Goal: Transaction & Acquisition: Obtain resource

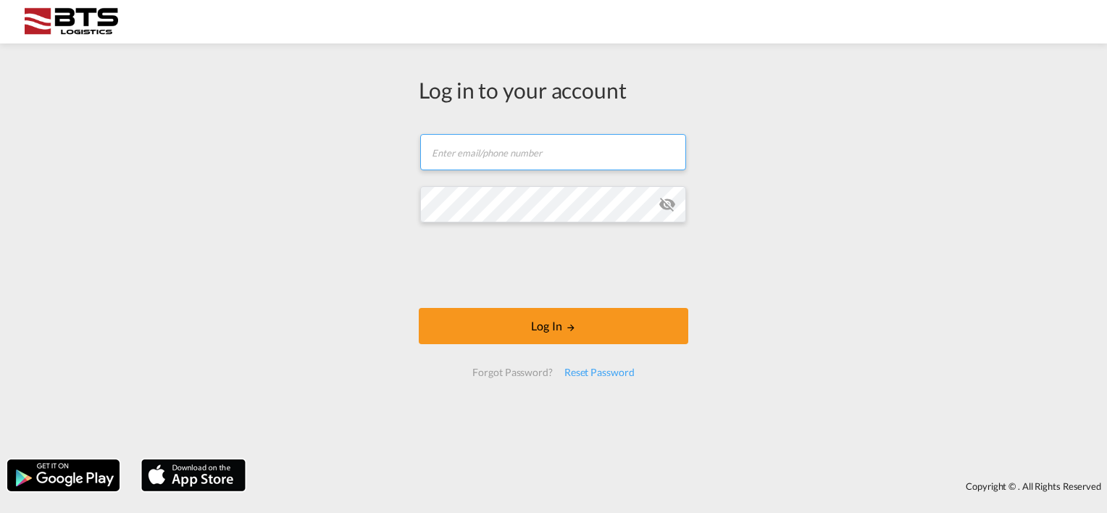
type input "[DOMAIN_NAME][EMAIL_ADDRESS][DOMAIN_NAME]"
drag, startPoint x: 596, startPoint y: 510, endPoint x: 519, endPoint y: 426, distance: 113.8
click at [595, 508] on div "Log in to your account [DOMAIN_NAME][EMAIL_ADDRESS][DOMAIN_NAME] Log In Forgot …" at bounding box center [553, 256] width 1107 height 513
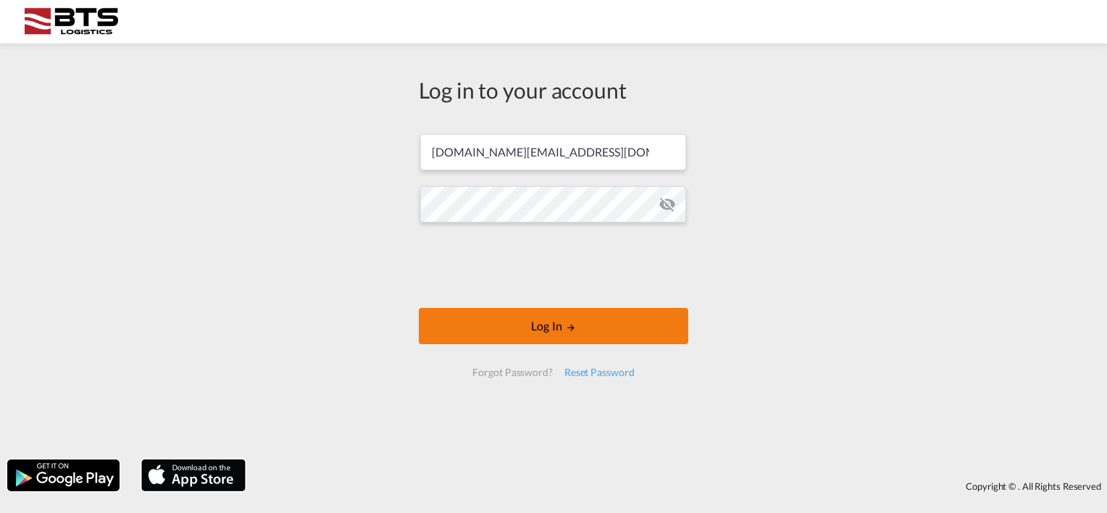
click at [527, 325] on button "Log In" at bounding box center [553, 326] width 269 height 36
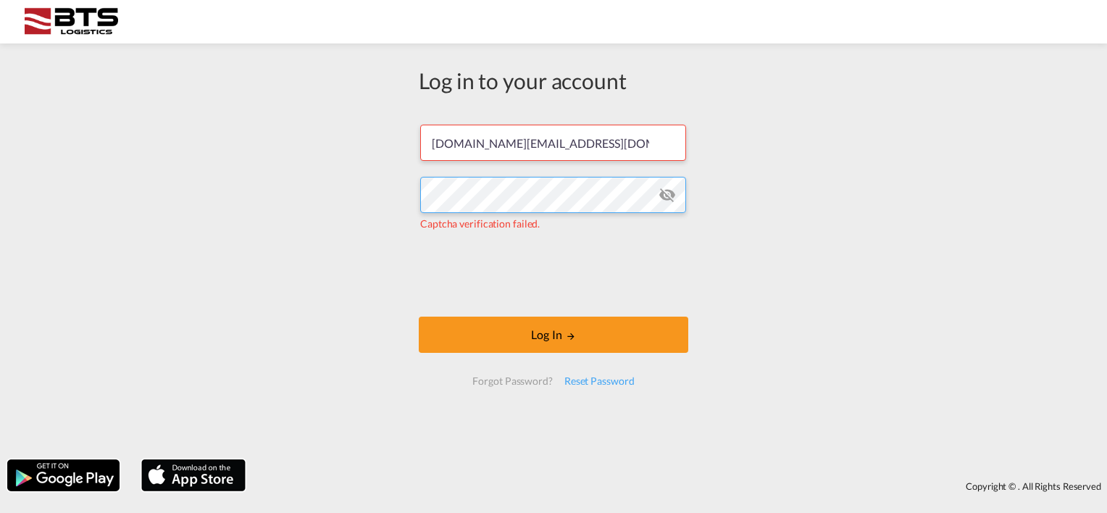
click at [393, 200] on div "Log in to your account [DOMAIN_NAME][EMAIL_ADDRESS][DOMAIN_NAME] Captcha verifi…" at bounding box center [553, 251] width 1107 height 401
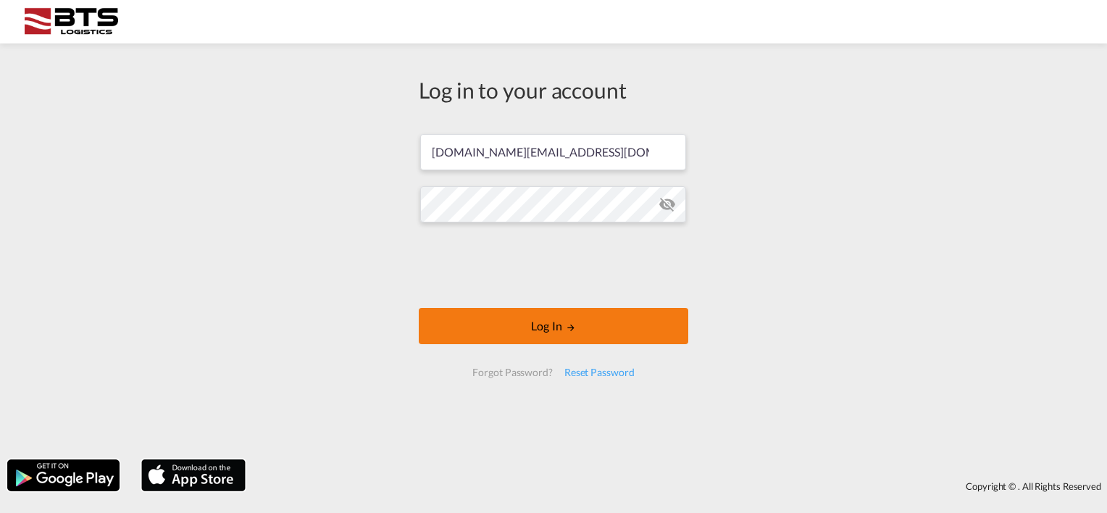
click at [479, 333] on button "Log In" at bounding box center [553, 326] width 269 height 36
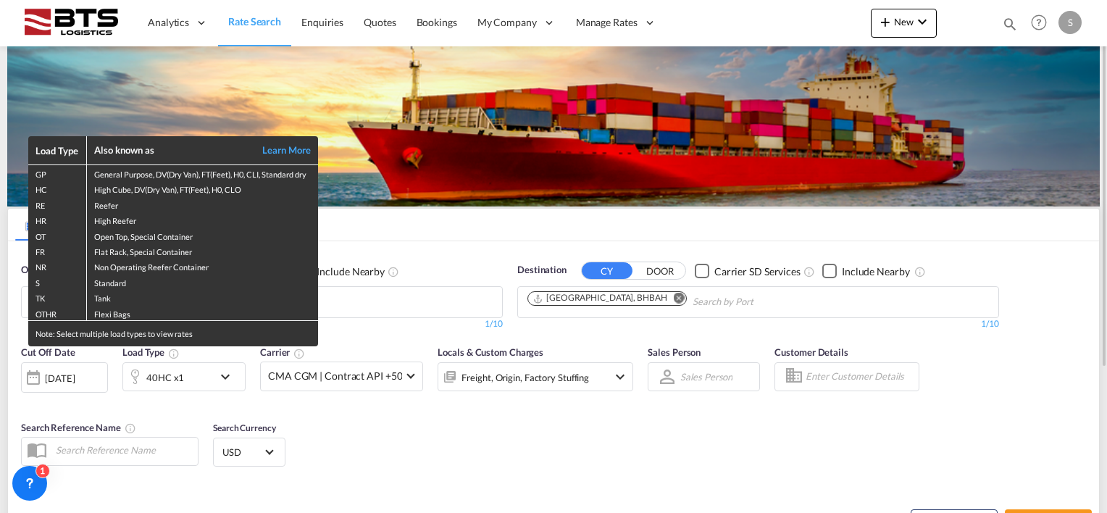
click at [619, 292] on div "Load Type Also known as Learn More GP General Purpose, DV(Dry Van), FT(Feet), H…" at bounding box center [553, 256] width 1107 height 513
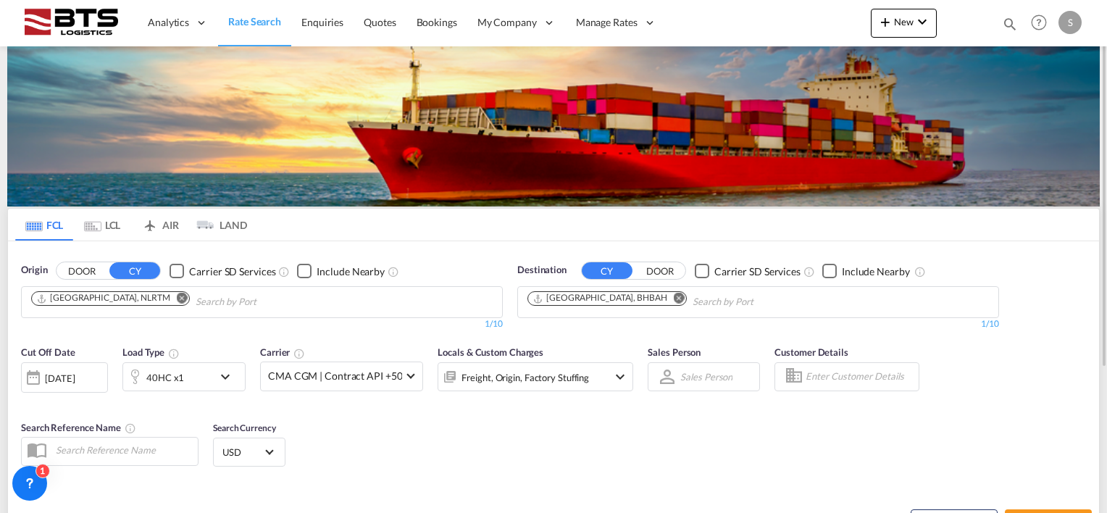
click at [673, 293] on md-icon "Remove" at bounding box center [678, 298] width 11 height 11
click at [563, 298] on input "Chips input." at bounding box center [596, 301] width 138 height 23
click at [565, 298] on body "Analytics Reports Dashboard Rate Search Enquiries Quotes Bookings" at bounding box center [553, 256] width 1107 height 513
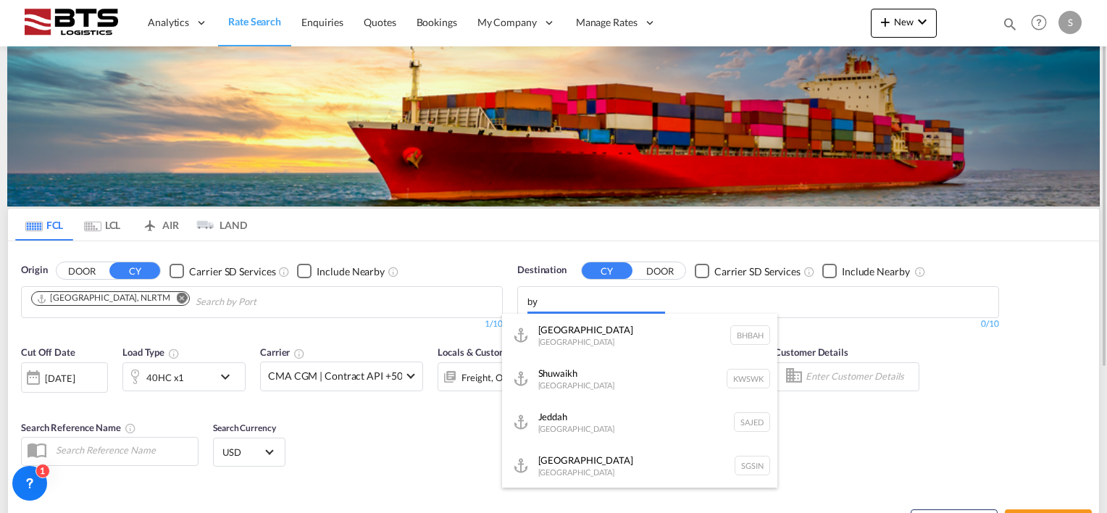
type input "b"
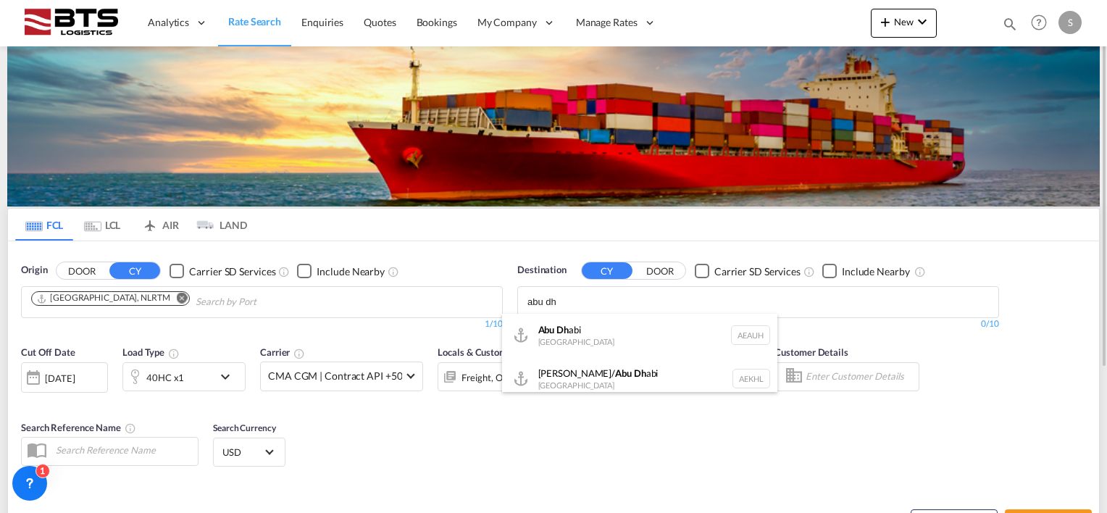
type input "abu dh"
click at [562, 333] on div "Abu Dh abi [GEOGRAPHIC_DATA] [GEOGRAPHIC_DATA]" at bounding box center [639, 335] width 275 height 43
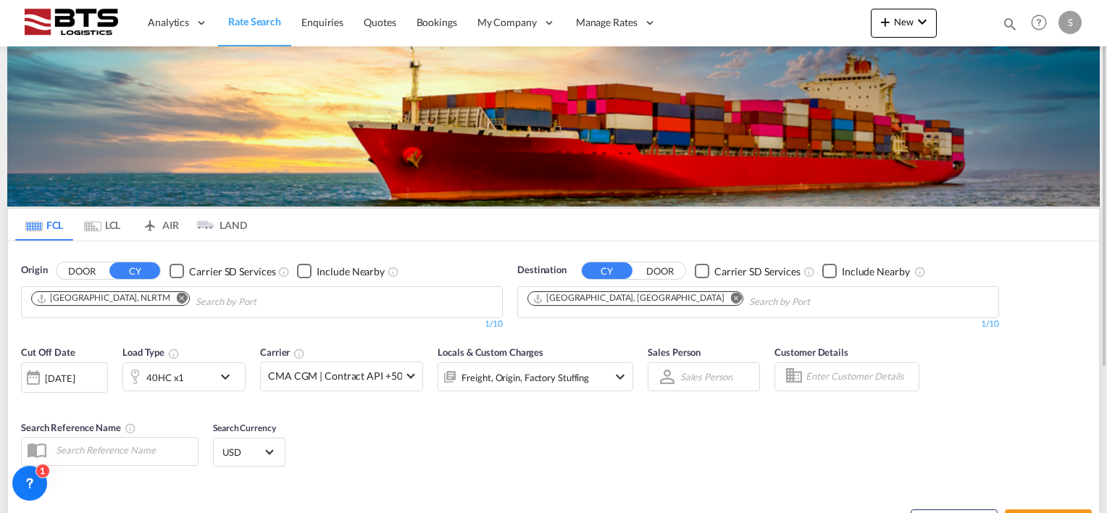
click at [224, 376] on md-icon "icon-chevron-down" at bounding box center [229, 376] width 25 height 17
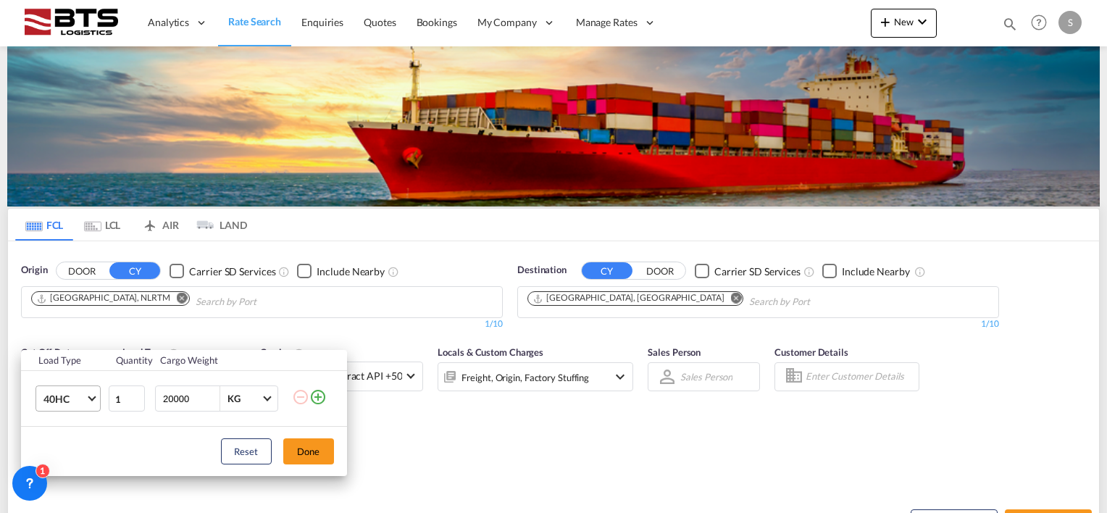
click at [93, 402] on md-select-value "40HC" at bounding box center [71, 398] width 58 height 25
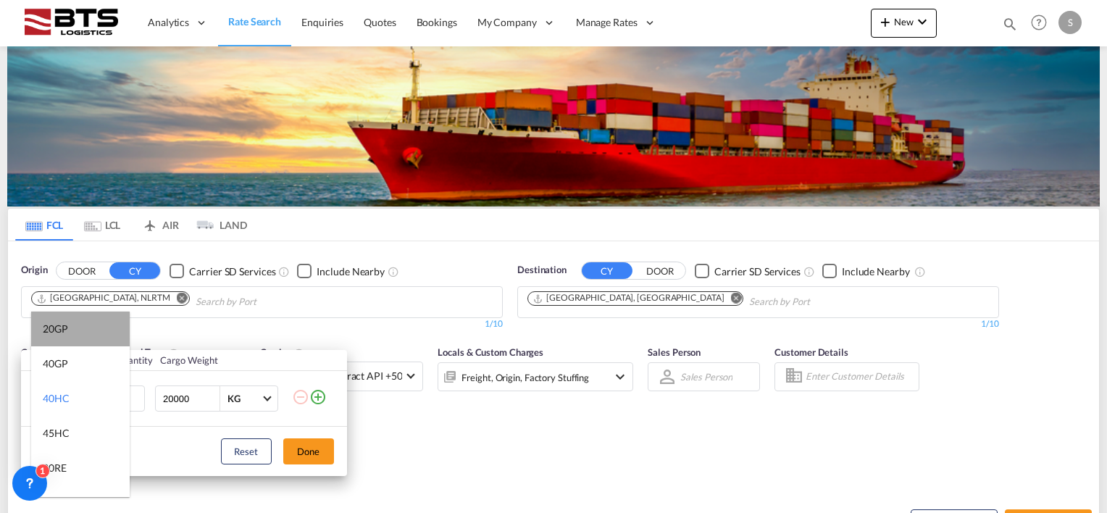
click at [85, 328] on md-option "20GP" at bounding box center [80, 328] width 98 height 35
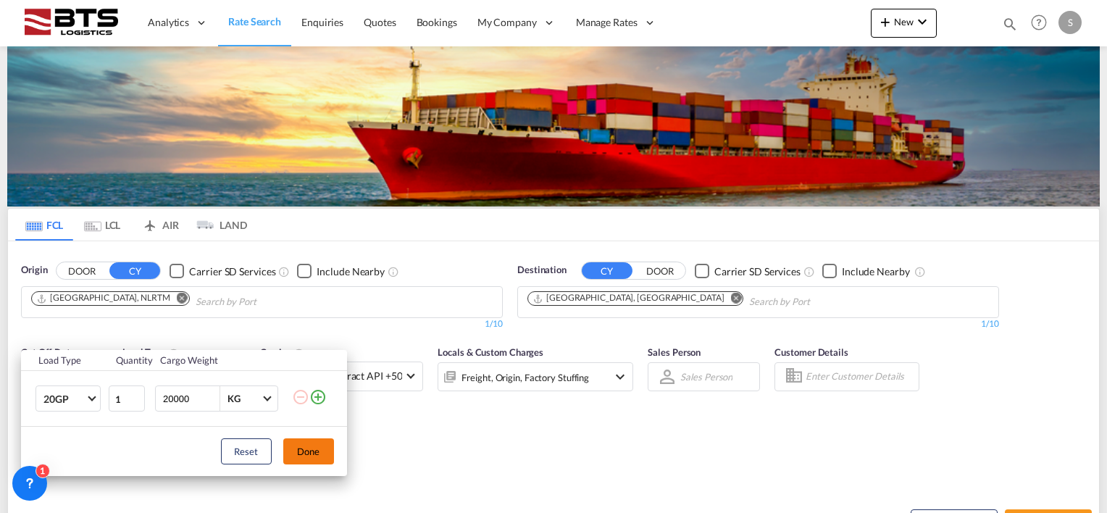
click at [314, 443] on button "Done" at bounding box center [308, 451] width 51 height 26
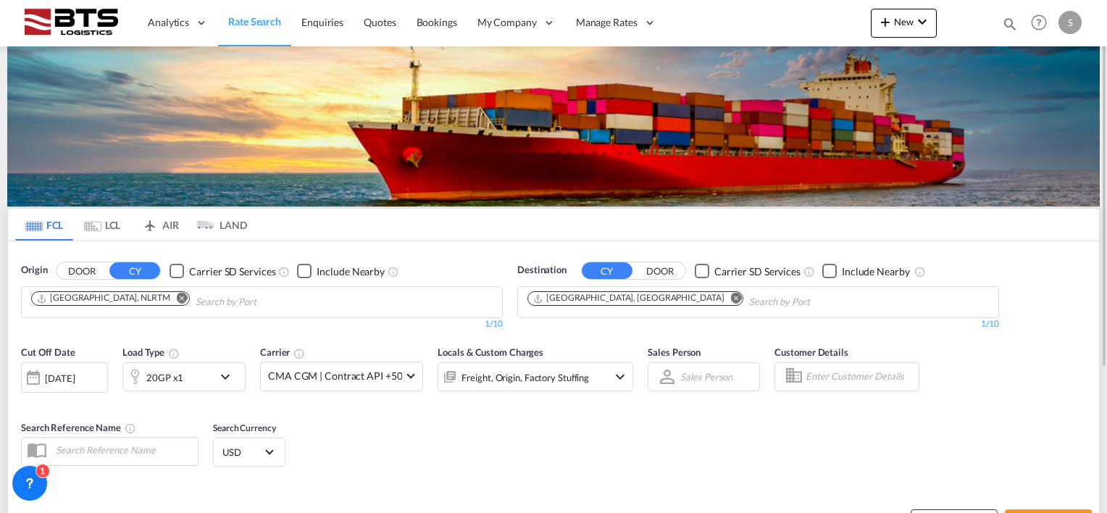
click at [435, 407] on div "Cut Off Date [DATE] [DATE] Load Type 20GP x1 Carrier CMA CGM | Contract API +50…" at bounding box center [327, 374] width 626 height 75
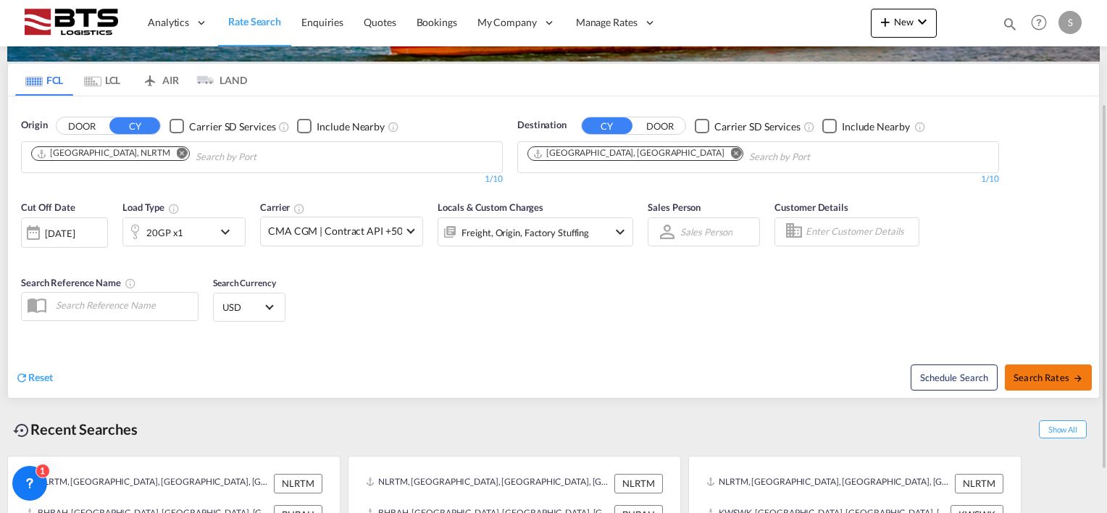
click at [1044, 368] on button "Search Rates" at bounding box center [1047, 377] width 87 height 26
type input "NLRTM to AEAUH / [DATE]"
